Goal: Find contact information: Find contact information

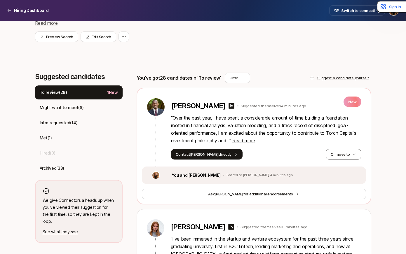
scroll to position [118, 0]
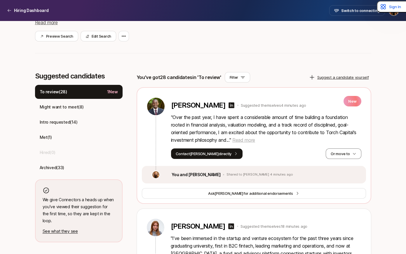
click at [239, 139] on span "Read more" at bounding box center [243, 140] width 23 height 6
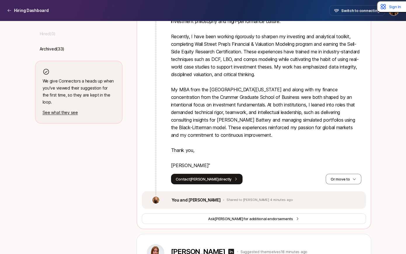
scroll to position [254, 0]
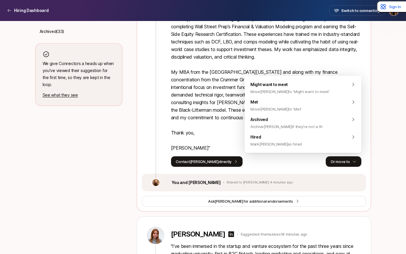
click at [347, 161] on button "Or move to" at bounding box center [342, 161] width 35 height 10
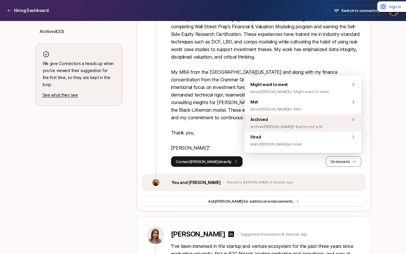
click at [297, 125] on span "Archive [PERSON_NAME] if they're not a fit" at bounding box center [286, 126] width 72 height 7
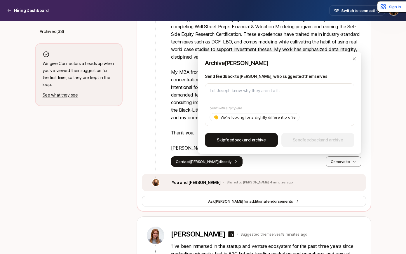
click at [254, 140] on span "Skip feedback and archive" at bounding box center [241, 139] width 49 height 7
type textarea "x"
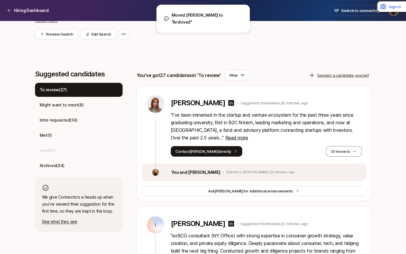
scroll to position [116, 0]
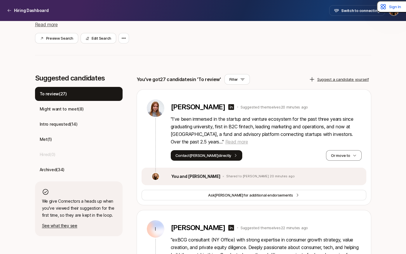
click at [225, 143] on span "Read more" at bounding box center [236, 142] width 23 height 6
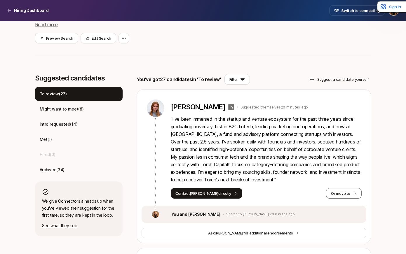
click at [228, 108] on icon at bounding box center [231, 107] width 6 height 6
click at [204, 194] on button "Contact [PERSON_NAME] directly" at bounding box center [207, 193] width 72 height 10
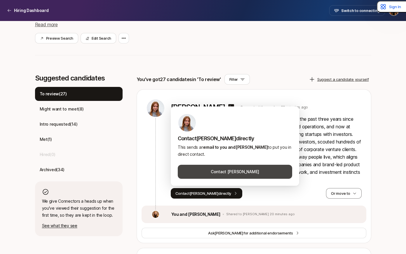
click at [238, 171] on button "Contact [PERSON_NAME]" at bounding box center [235, 172] width 114 height 14
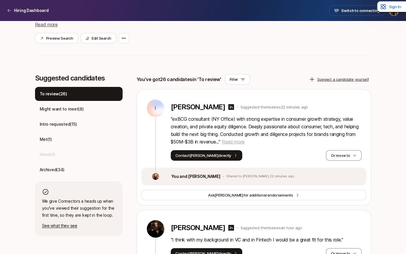
click at [244, 143] on span "Read more" at bounding box center [233, 142] width 23 height 6
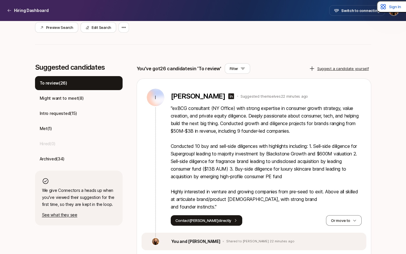
scroll to position [127, 0]
click at [227, 95] on icon at bounding box center [230, 95] width 7 height 7
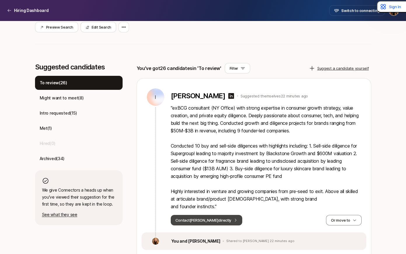
click at [204, 215] on button "Contact [PERSON_NAME] directly" at bounding box center [207, 220] width 72 height 10
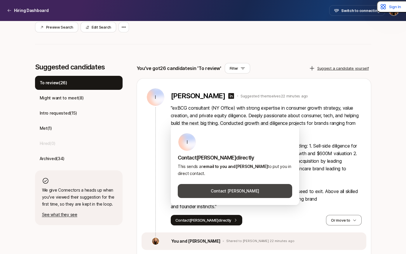
click at [231, 193] on button "Contact [PERSON_NAME]" at bounding box center [235, 191] width 114 height 14
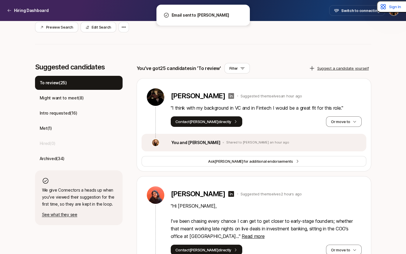
click at [228, 97] on icon at bounding box center [231, 96] width 6 height 6
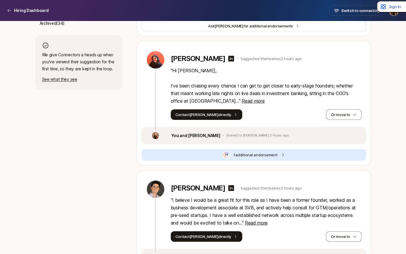
scroll to position [292, 0]
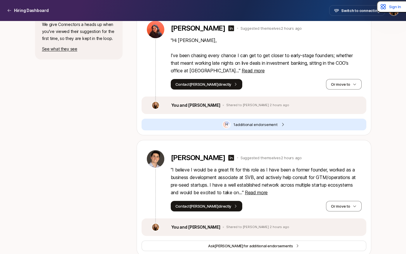
click at [241, 126] on span "1 additional endorsement" at bounding box center [255, 125] width 44 height 6
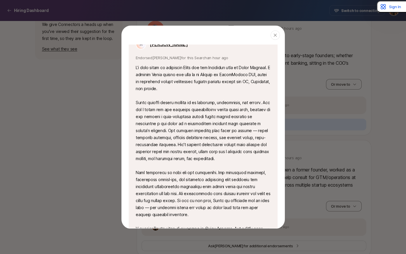
scroll to position [71, 0]
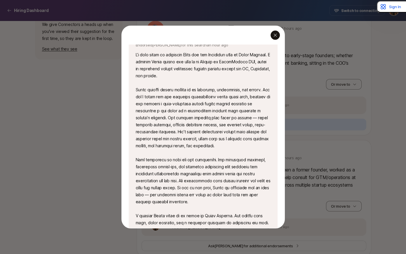
click at [276, 33] on icon "button" at bounding box center [275, 35] width 5 height 5
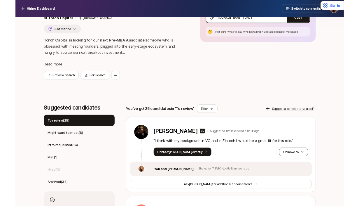
scroll to position [62, 0]
